Goal: Task Accomplishment & Management: Manage account settings

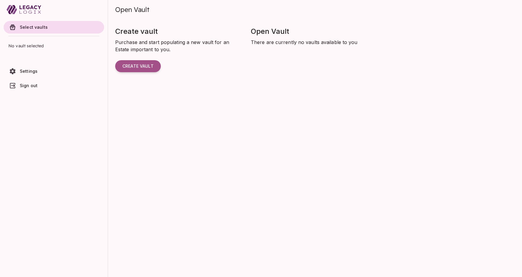
click at [32, 71] on span "Settings" at bounding box center [29, 71] width 18 height 5
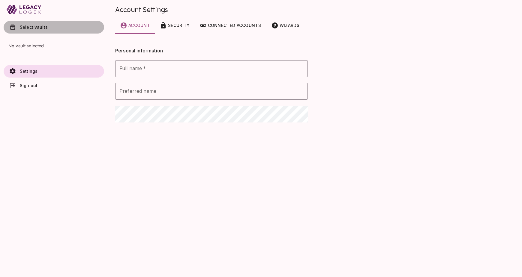
click at [31, 27] on span "Select vaults" at bounding box center [34, 27] width 28 height 5
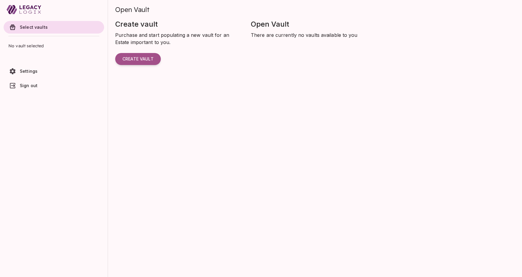
click at [260, 30] on div "Open Vault There are currently no vaults available to you" at bounding box center [379, 40] width 271 height 56
click at [22, 87] on span "Sign out" at bounding box center [29, 85] width 18 height 5
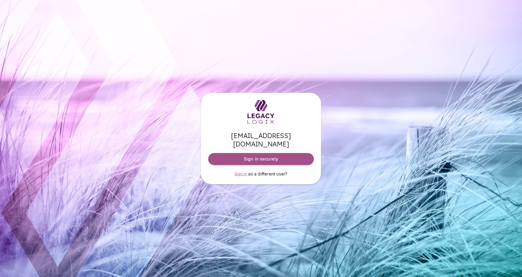
click at [243, 172] on span "Sign in" at bounding box center [241, 174] width 13 height 4
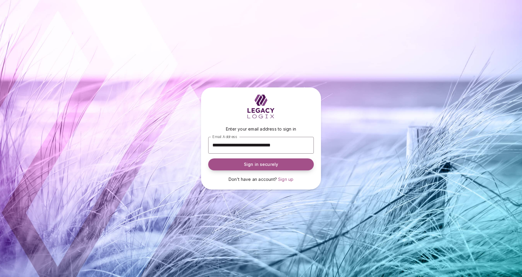
click at [261, 165] on span "Sign in securely" at bounding box center [261, 165] width 34 height 6
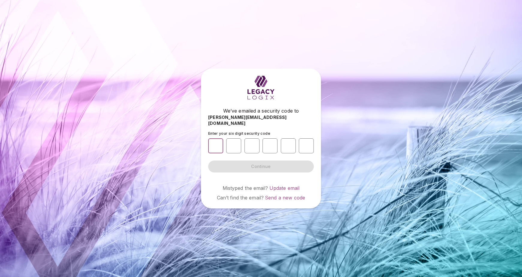
click at [217, 140] on input "number" at bounding box center [215, 146] width 15 height 15
type input "*"
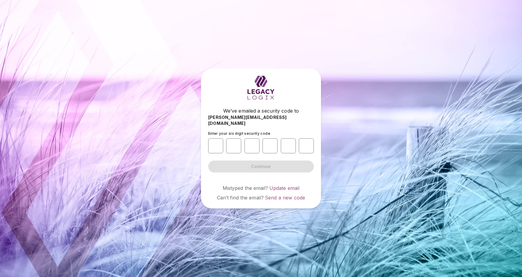
type input "*"
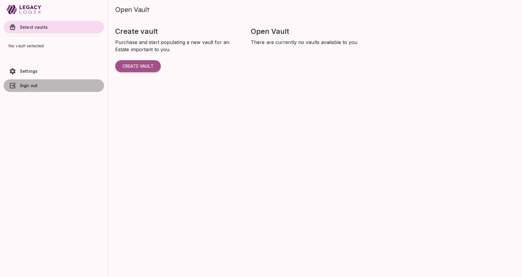
click at [32, 88] on span "Sign out" at bounding box center [61, 86] width 82 height 6
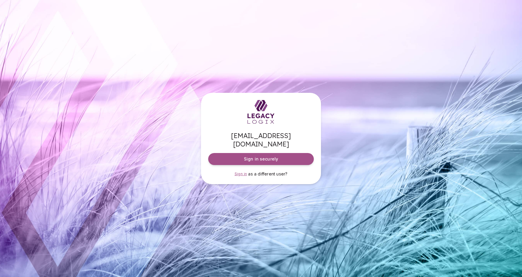
click at [244, 172] on span "Sign in" at bounding box center [241, 174] width 13 height 4
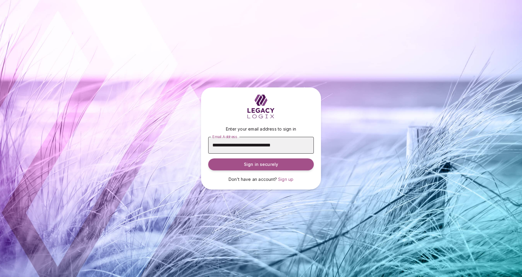
type input "**********"
click at [264, 164] on span "Sign in securely" at bounding box center [261, 165] width 34 height 6
